Goal: Transaction & Acquisition: Purchase product/service

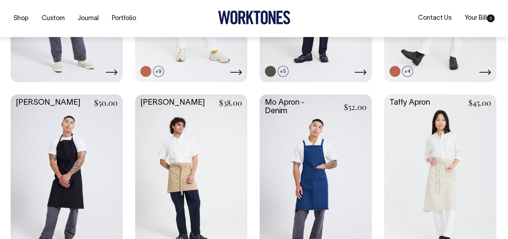
scroll to position [304, 0]
click at [438, 160] on link at bounding box center [441, 177] width 112 height 167
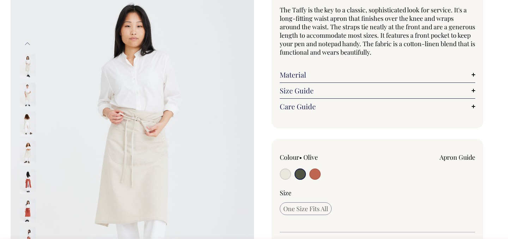
click at [285, 175] on input "radio" at bounding box center [285, 174] width 11 height 11
radio input "true"
radio input "false"
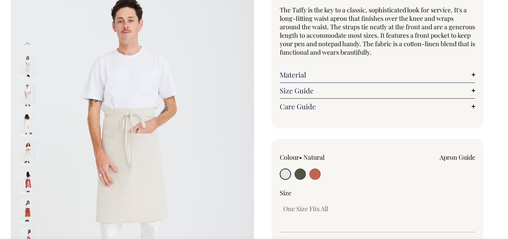
scroll to position [67, 0]
